Goal: Task Accomplishment & Management: Complete application form

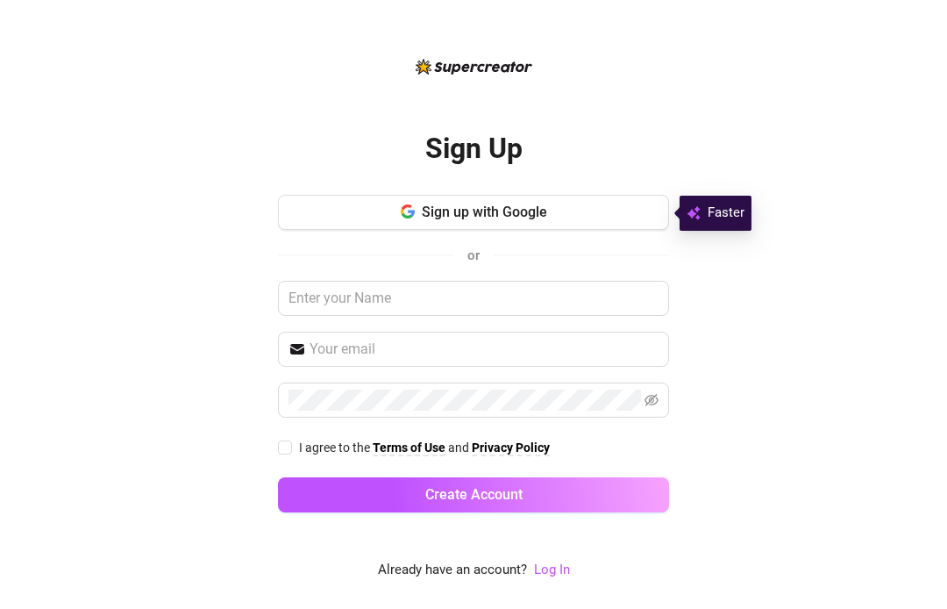
click at [637, 217] on button "Sign up with Google" at bounding box center [473, 212] width 391 height 35
click at [609, 212] on button "Sign up with Google" at bounding box center [473, 212] width 391 height 35
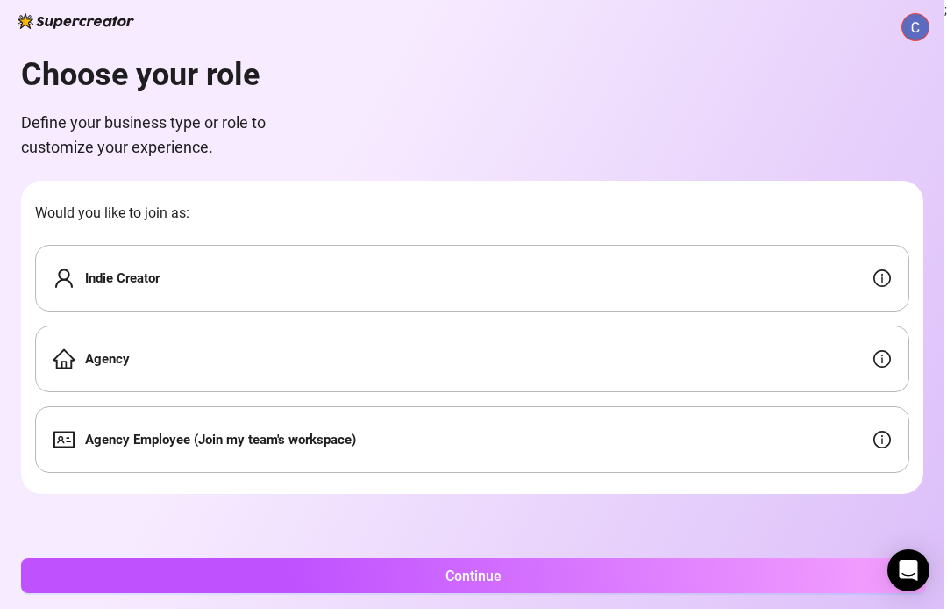
click at [655, 269] on div "Indie Creator" at bounding box center [472, 278] width 874 height 67
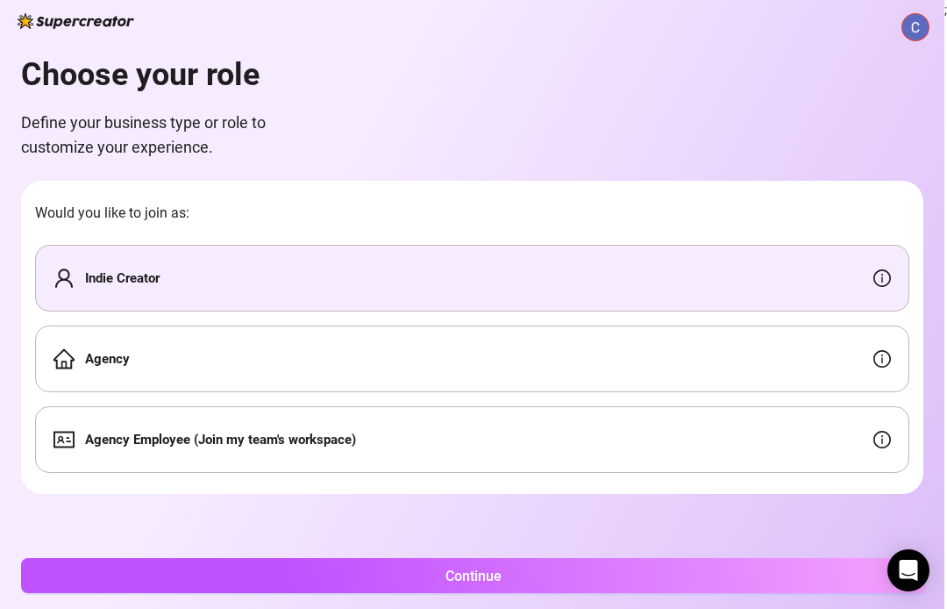
click at [674, 274] on div "Indie Creator" at bounding box center [472, 278] width 874 height 67
click at [630, 590] on button "Continue" at bounding box center [473, 575] width 905 height 35
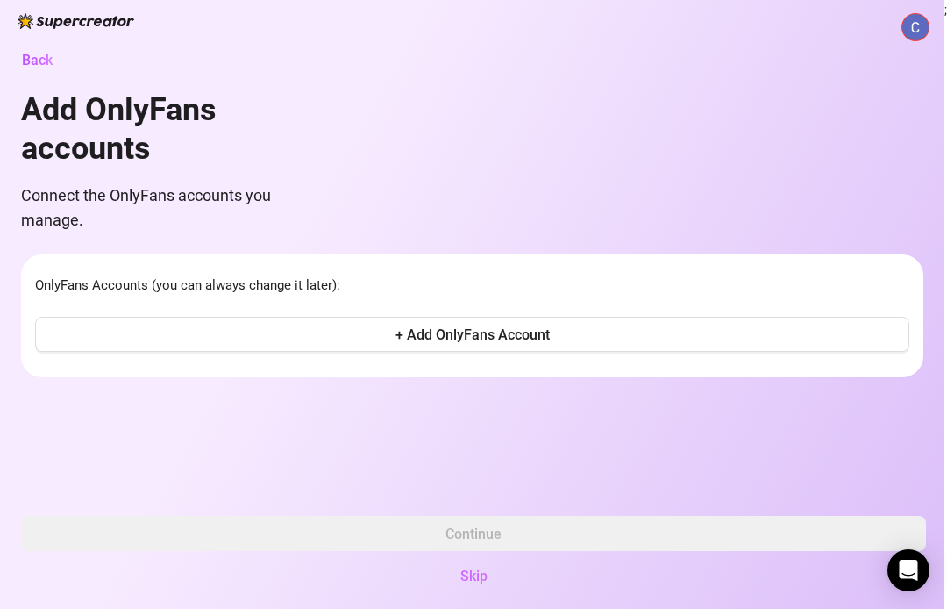
click at [503, 573] on button "Skip" at bounding box center [473, 575] width 905 height 35
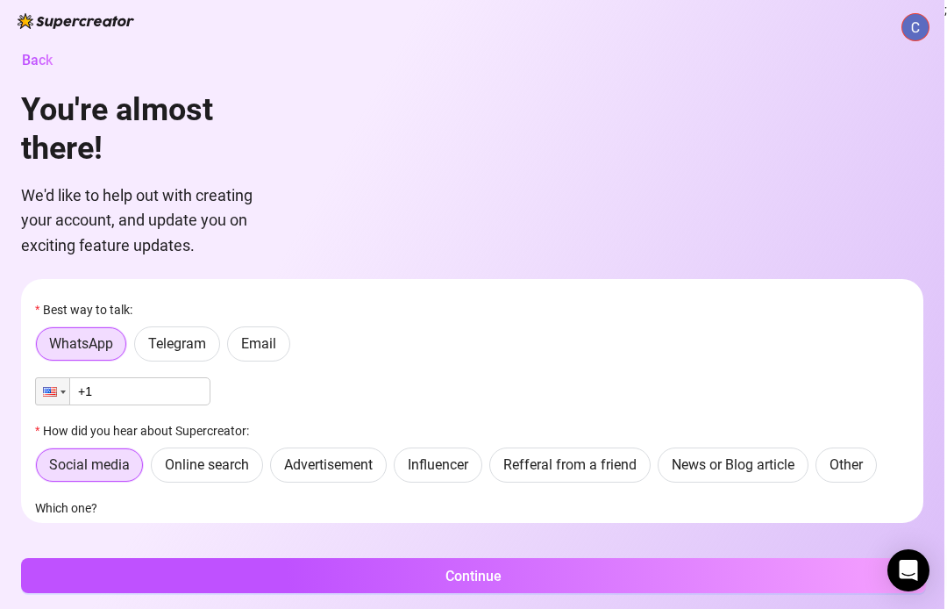
click at [587, 602] on div "Back You're almost there! We'd like to help out with creating your account, and…" at bounding box center [472, 304] width 944 height 609
click at [576, 590] on button "Continue" at bounding box center [473, 575] width 905 height 35
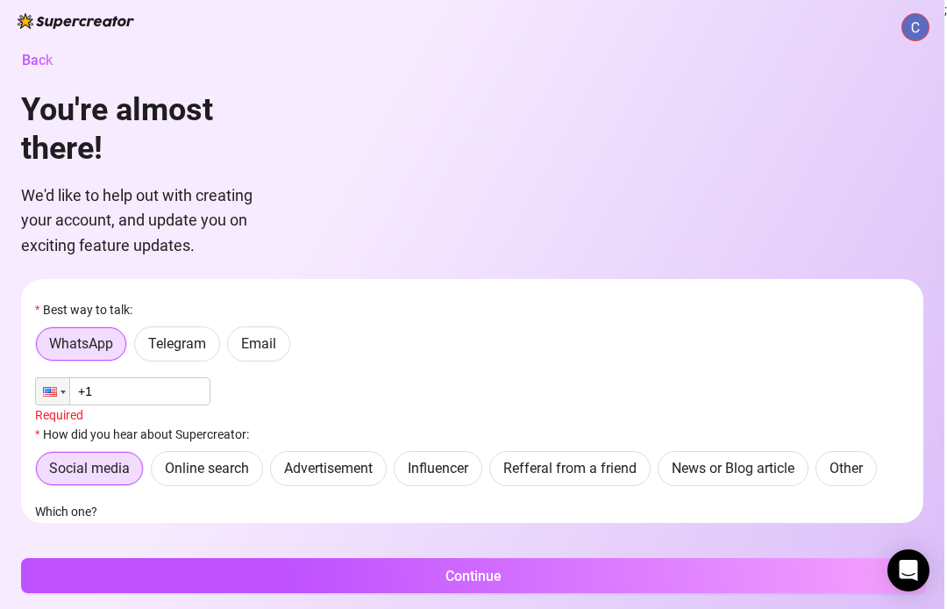
click at [583, 573] on button "Continue" at bounding box center [473, 575] width 905 height 35
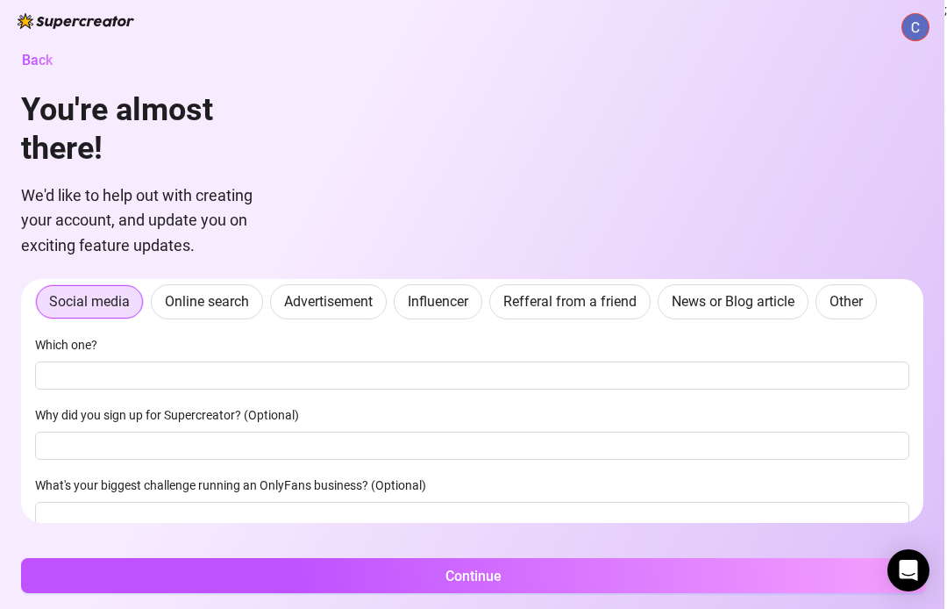
scroll to position [166, 0]
click at [628, 559] on button "Continue" at bounding box center [473, 575] width 905 height 35
click at [725, 590] on button "Continue" at bounding box center [473, 575] width 905 height 35
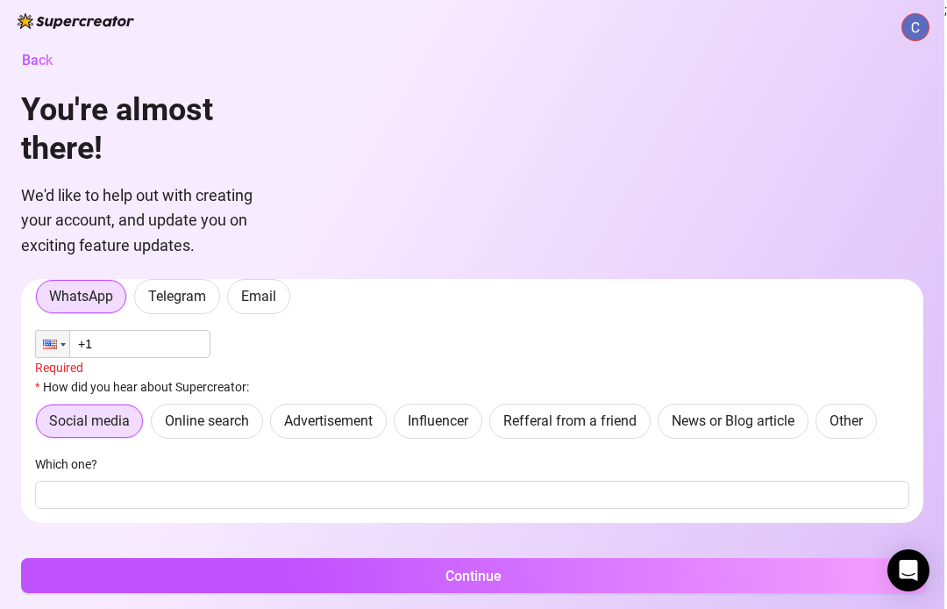
scroll to position [46, 0]
click at [695, 582] on button "Continue" at bounding box center [473, 575] width 905 height 35
click at [164, 356] on input "+1" at bounding box center [122, 345] width 175 height 28
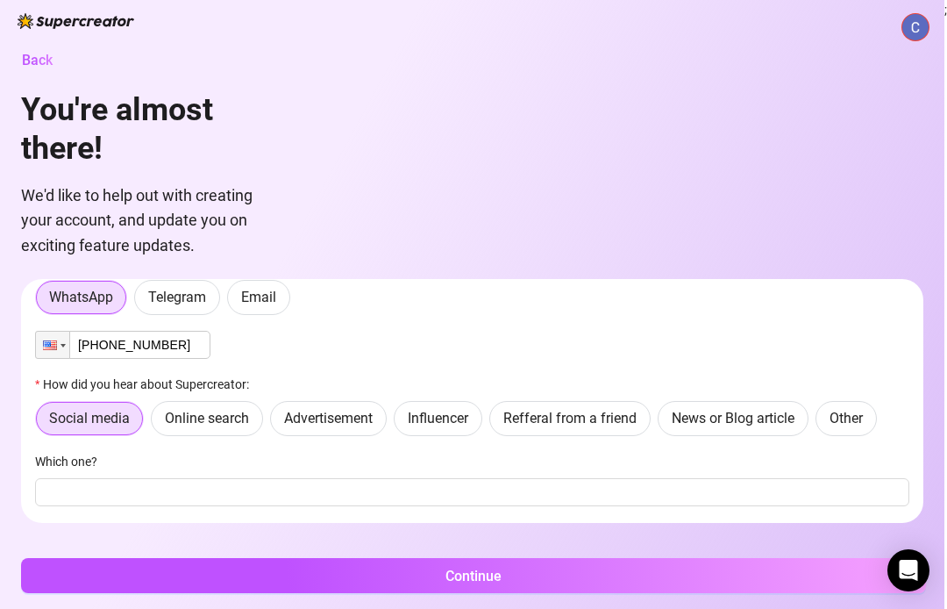
type input "[PHONE_NUMBER]"
click at [607, 576] on button "Continue" at bounding box center [473, 575] width 905 height 35
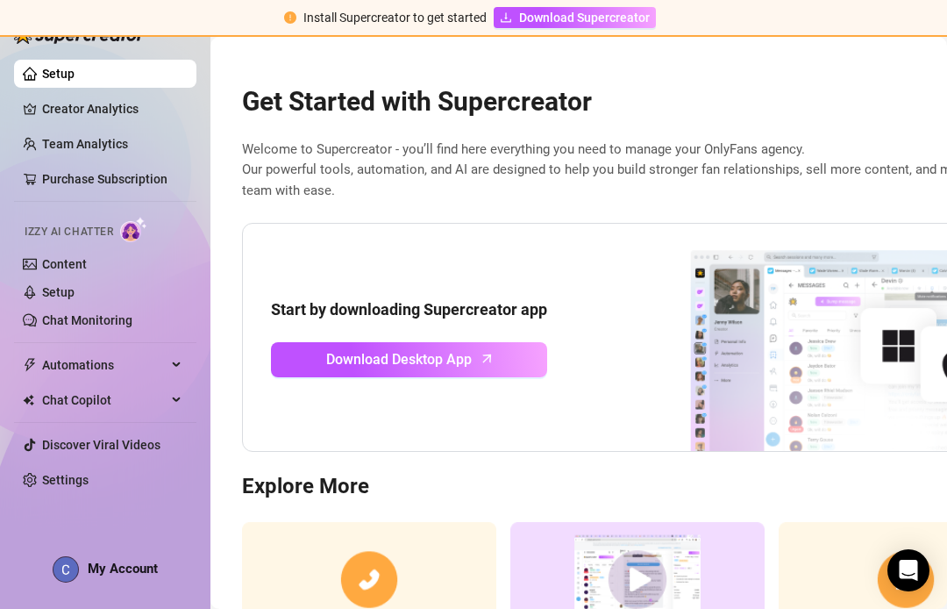
click at [125, 235] on img at bounding box center [133, 229] width 27 height 25
click at [146, 113] on link "Creator Analytics" at bounding box center [112, 109] width 140 height 28
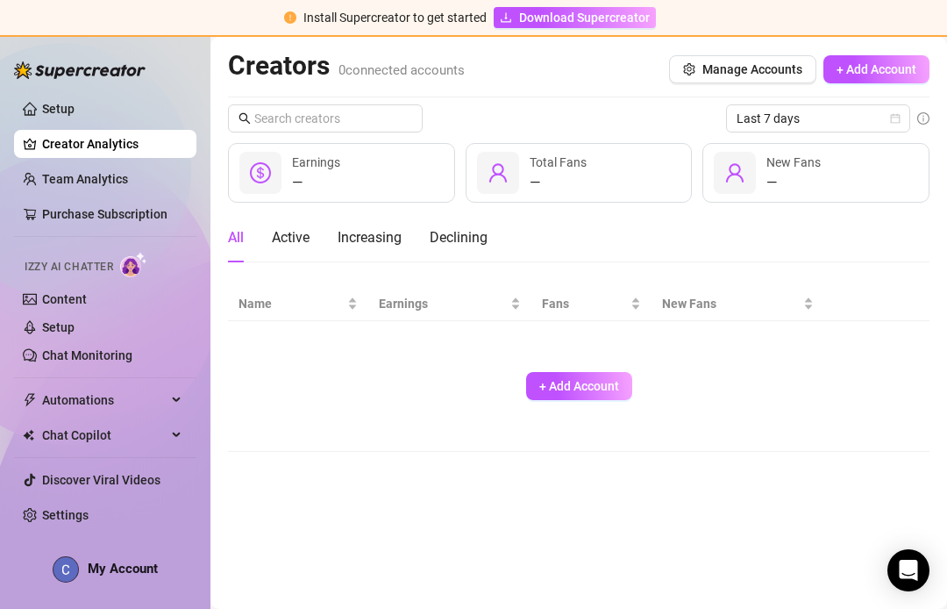
click at [130, 265] on img at bounding box center [133, 264] width 27 height 25
click at [87, 299] on link "Content" at bounding box center [64, 299] width 45 height 14
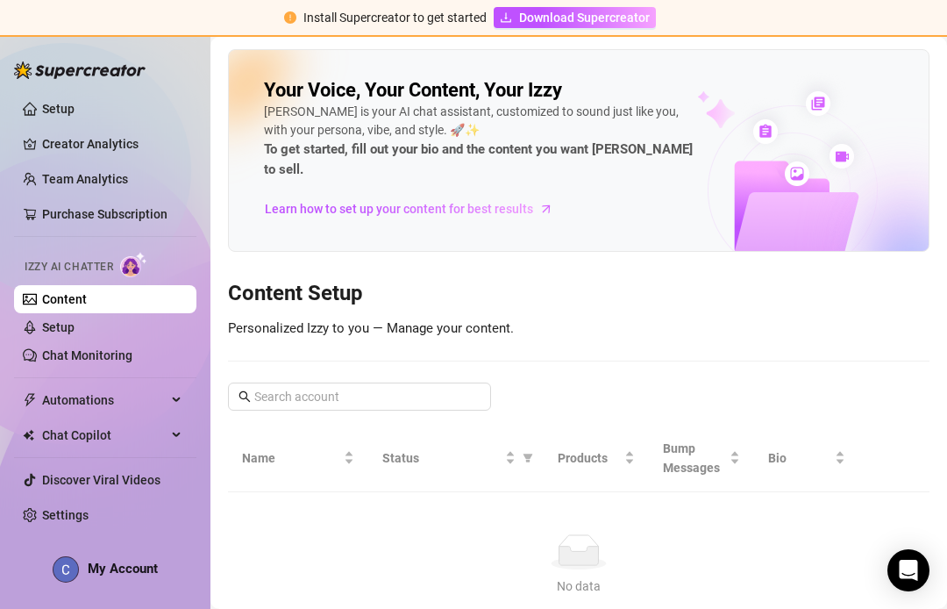
click at [901, 580] on icon "Open Intercom Messenger" at bounding box center [908, 569] width 21 height 21
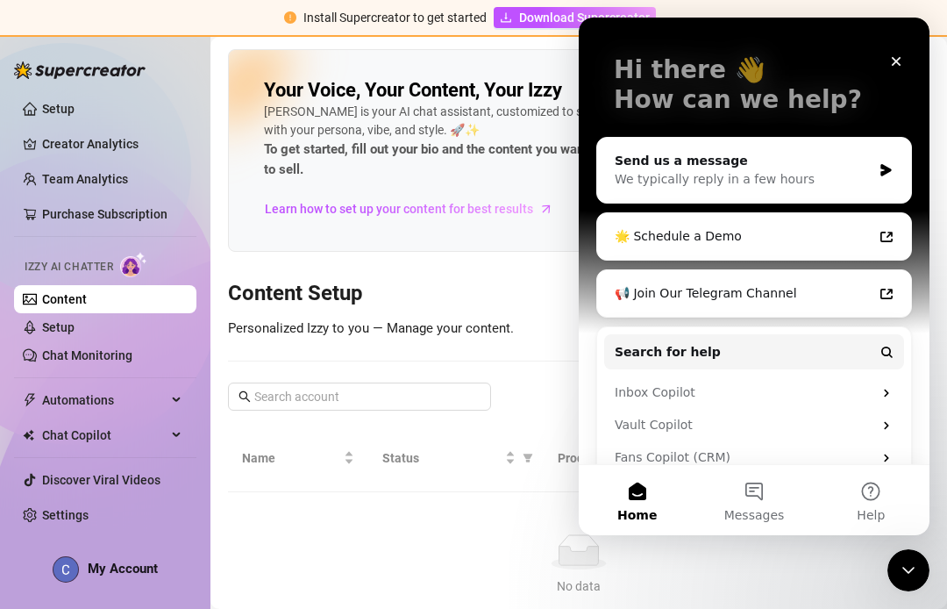
scroll to position [90, 0]
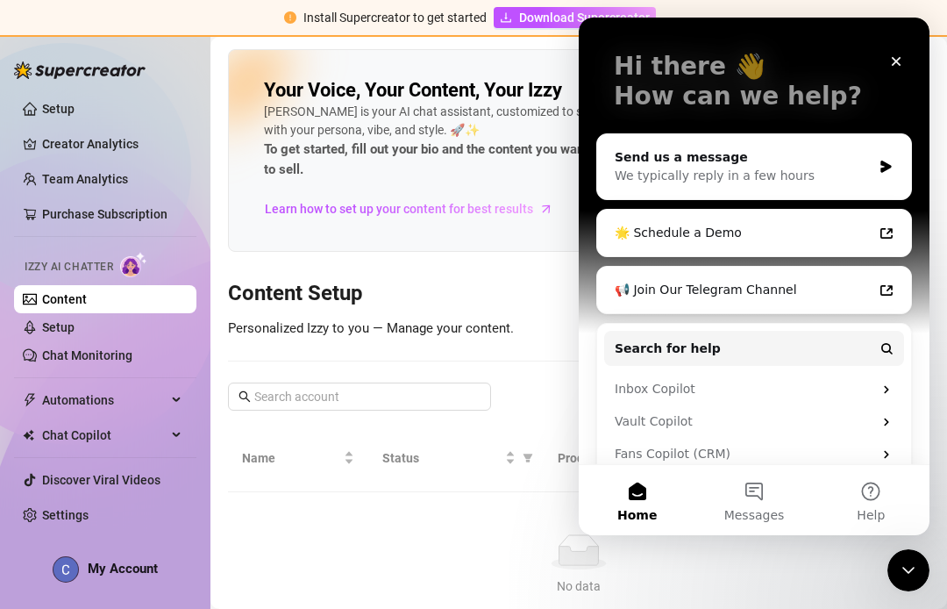
click at [751, 518] on span "Messages" at bounding box center [754, 515] width 61 height 12
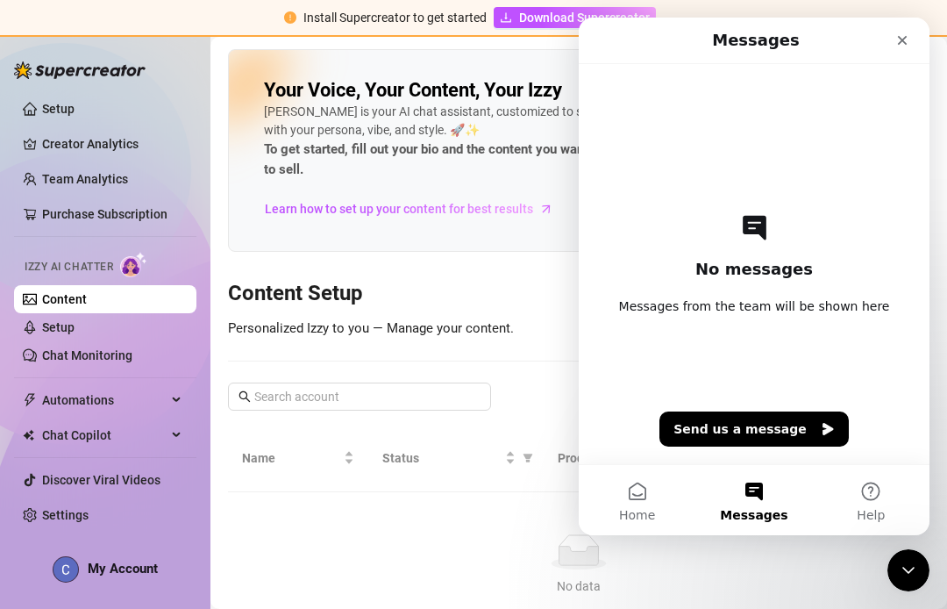
click at [75, 331] on link "Setup" at bounding box center [58, 327] width 32 height 14
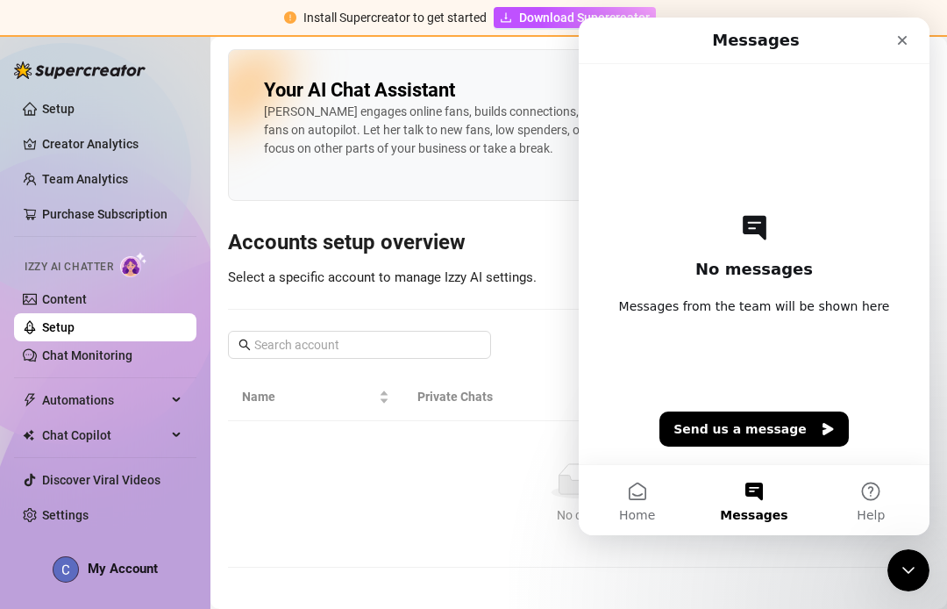
click at [132, 348] on link "Chat Monitoring" at bounding box center [87, 355] width 90 height 14
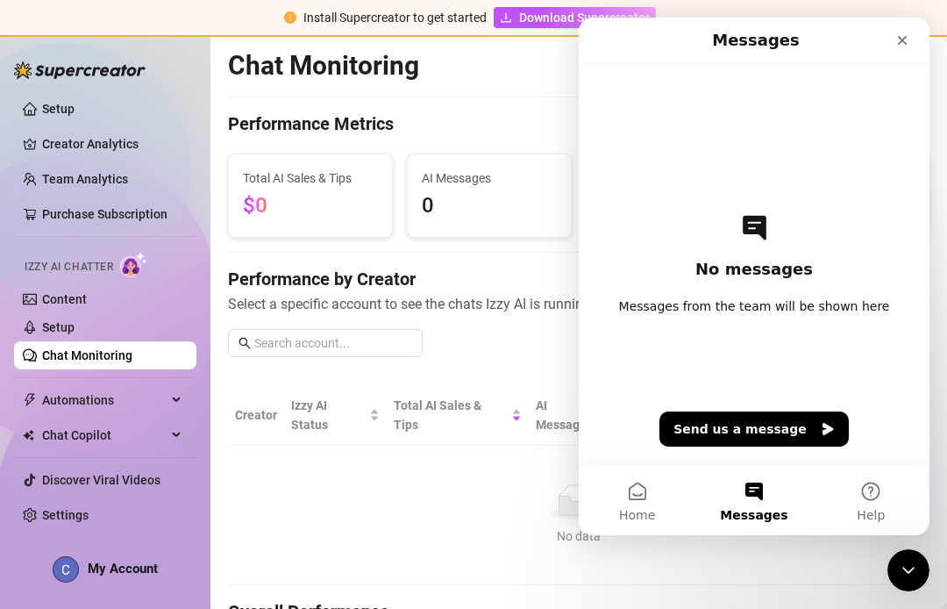
click at [523, 75] on div "Chat Monitoring" at bounding box center [578, 65] width 701 height 33
click at [893, 33] on div "Close" at bounding box center [902, 41] width 32 height 32
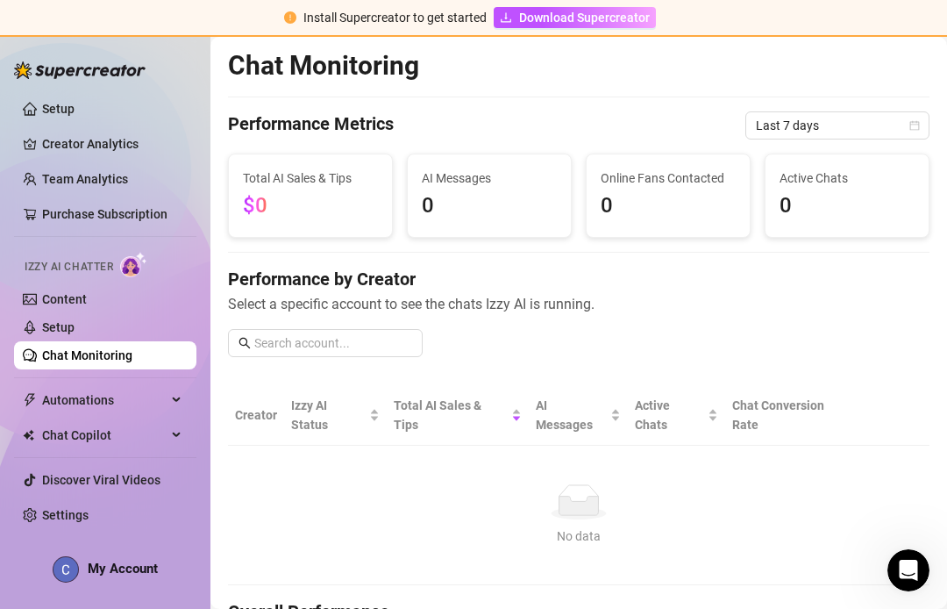
click at [130, 147] on link "Creator Analytics" at bounding box center [112, 144] width 140 height 28
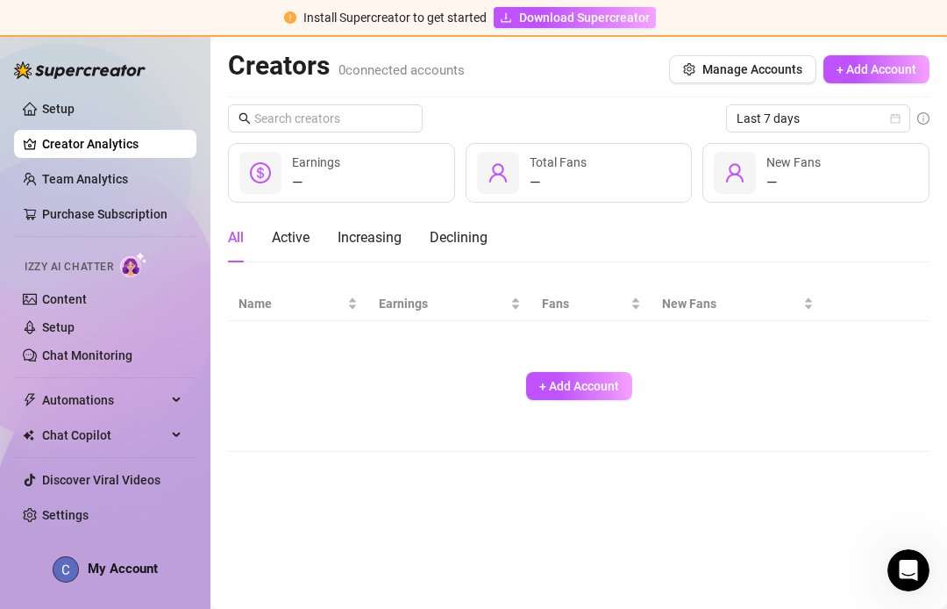
click at [43, 176] on link "Team Analytics" at bounding box center [85, 179] width 86 height 14
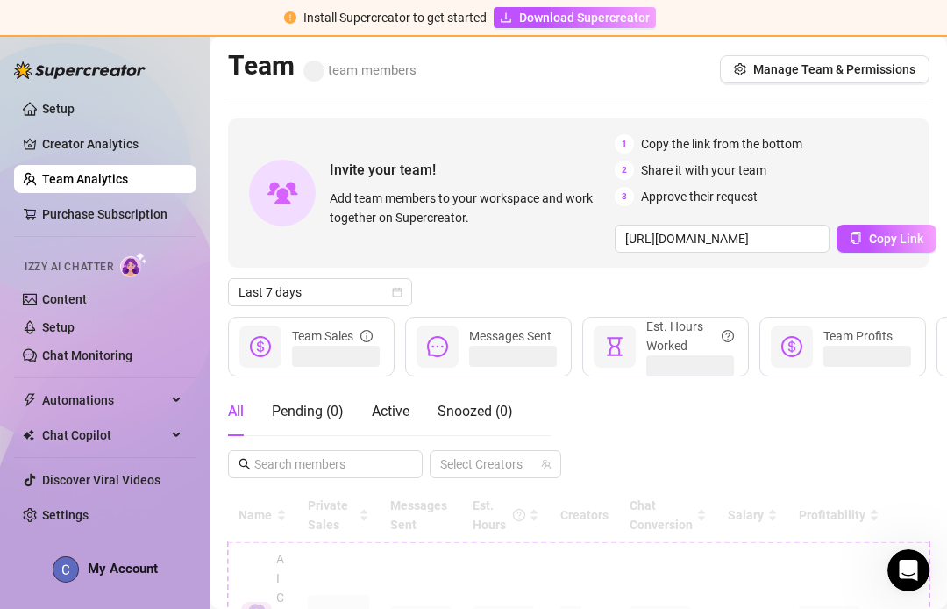
click at [42, 212] on link "Purchase Subscription" at bounding box center [104, 214] width 125 height 14
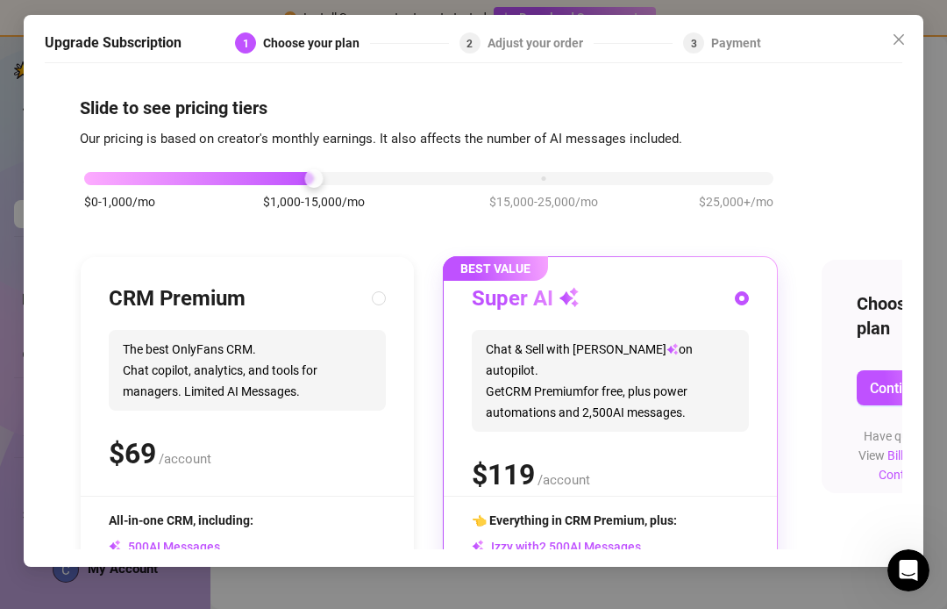
click at [892, 39] on icon "close" at bounding box center [899, 39] width 14 height 14
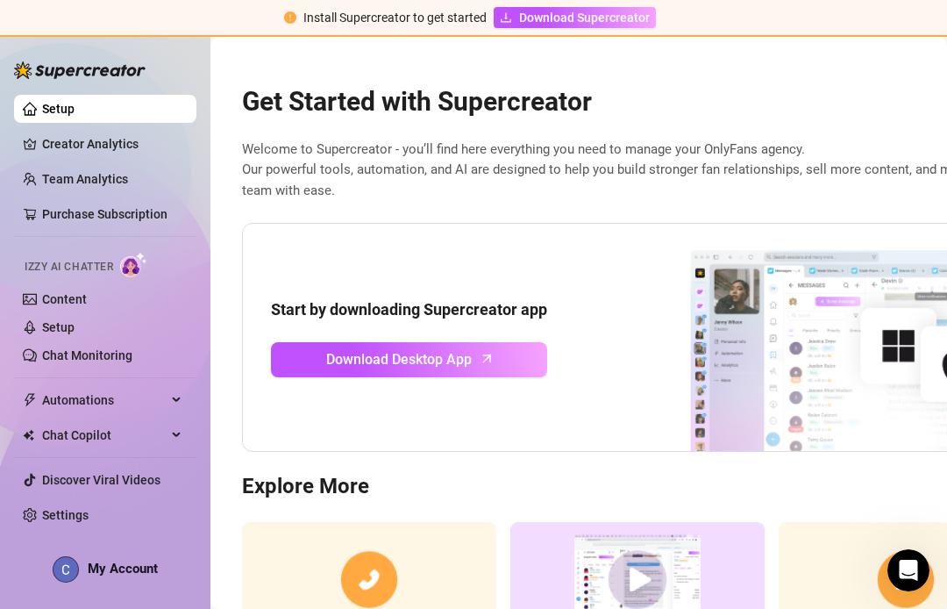
click at [882, 54] on main "Get Started with Supercreator Welcome to Supercreator - you’ll find here everyt…" at bounding box center [578, 398] width 737 height 723
click at [140, 445] on span "Chat Copilot" at bounding box center [104, 435] width 125 height 28
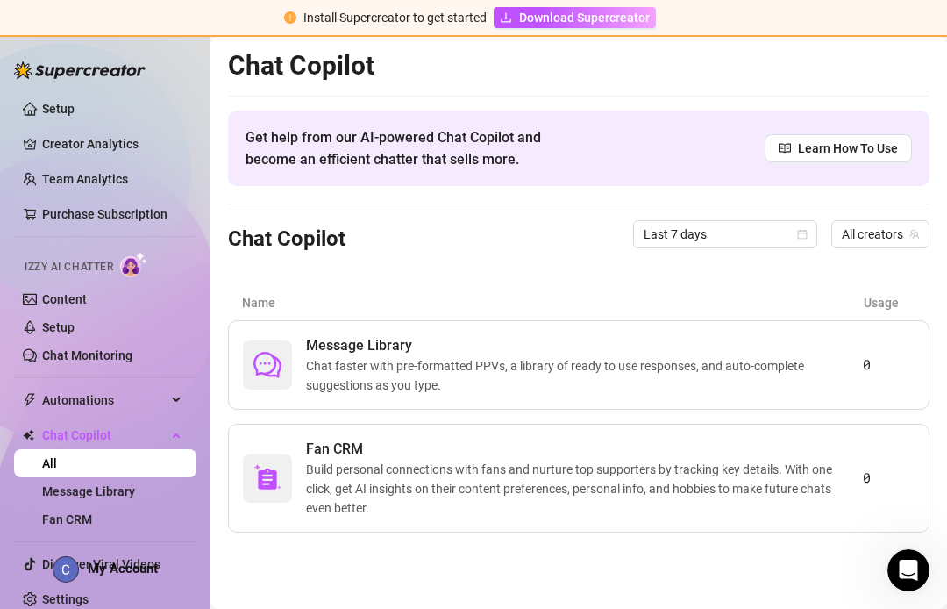
click at [92, 515] on link "Fan CRM" at bounding box center [67, 519] width 50 height 14
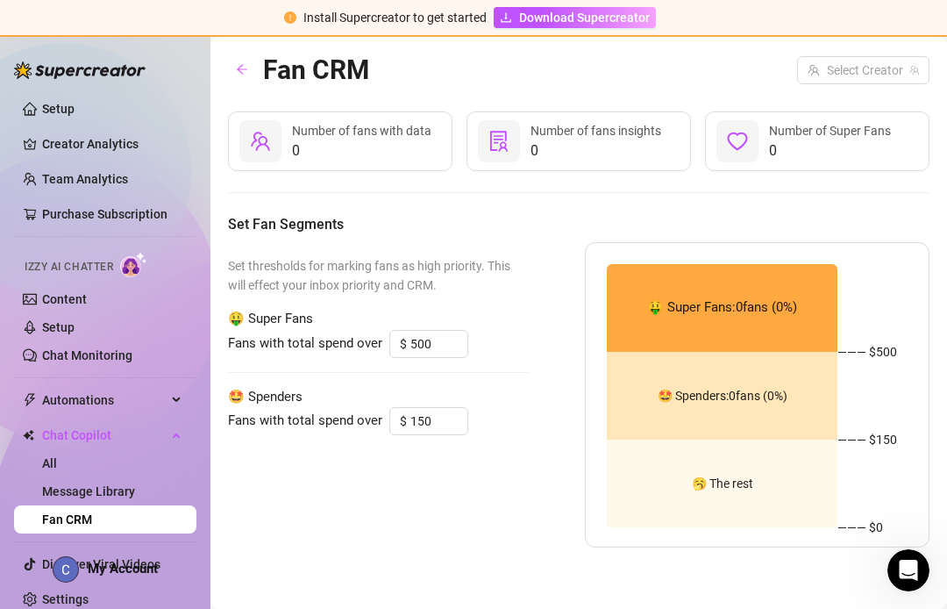
click at [122, 496] on link "Message Library" at bounding box center [88, 491] width 93 height 14
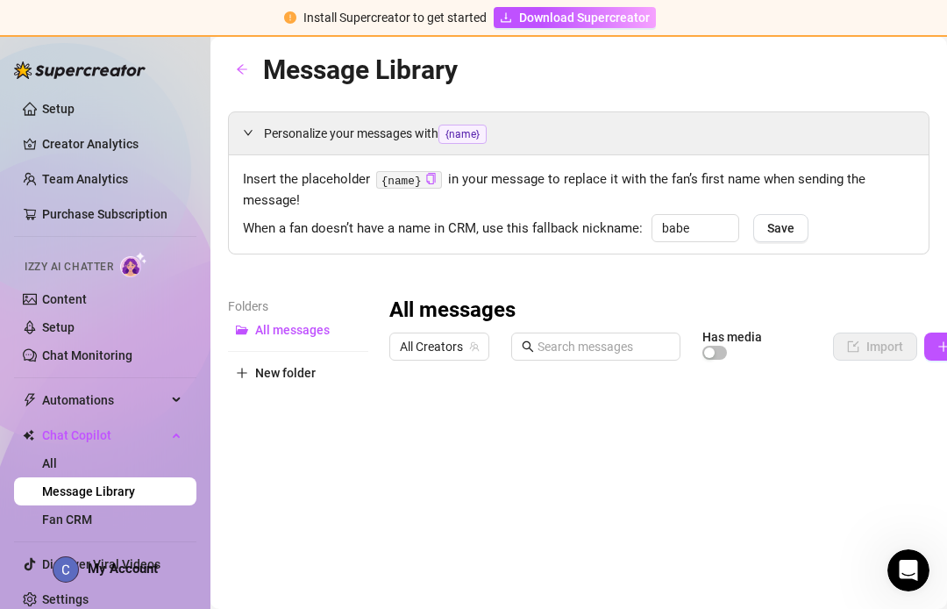
click at [92, 523] on link "Fan CRM" at bounding box center [67, 519] width 50 height 14
